Goal: Information Seeking & Learning: Learn about a topic

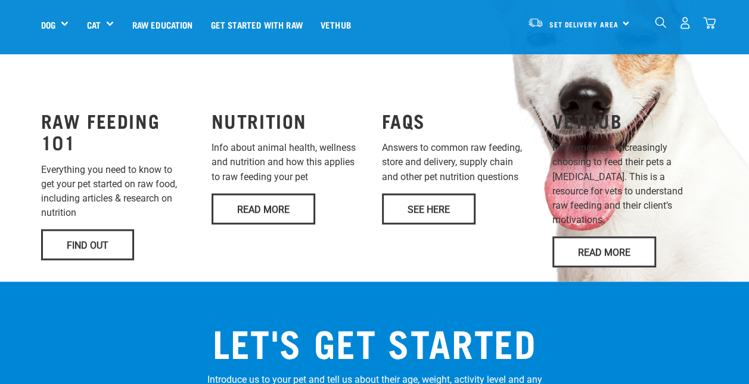
scroll to position [953, 0]
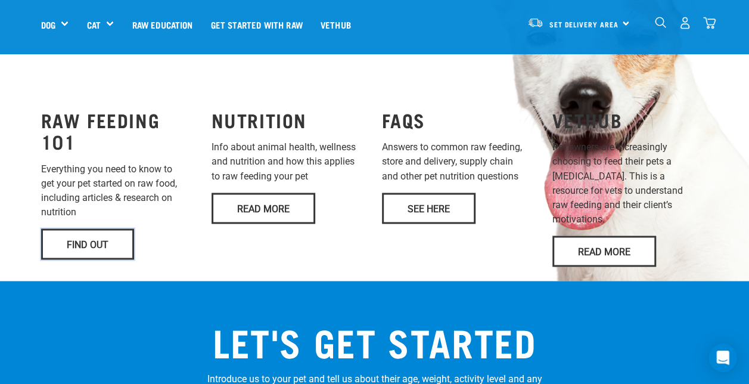
click at [64, 228] on link "Find Out" at bounding box center [87, 243] width 93 height 31
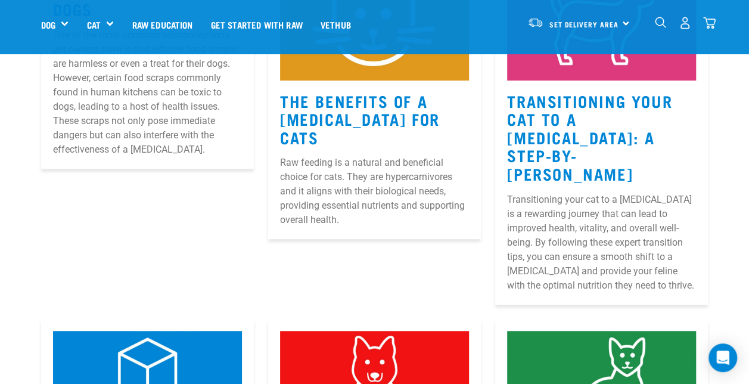
scroll to position [298, 0]
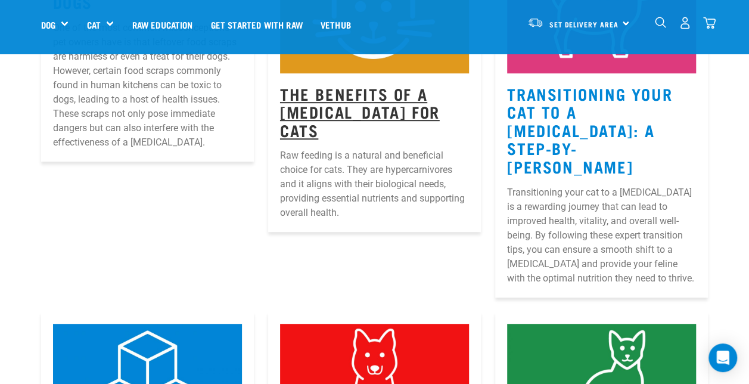
click at [376, 100] on link "The Benefits Of A [MEDICAL_DATA] For Cats" at bounding box center [360, 111] width 160 height 45
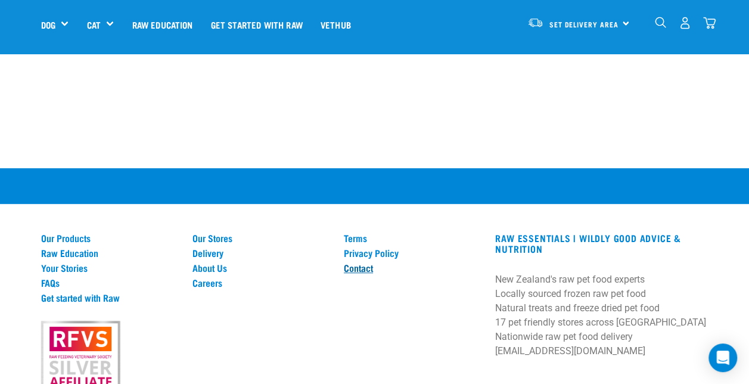
scroll to position [2520, 0]
